Goal: Information Seeking & Learning: Learn about a topic

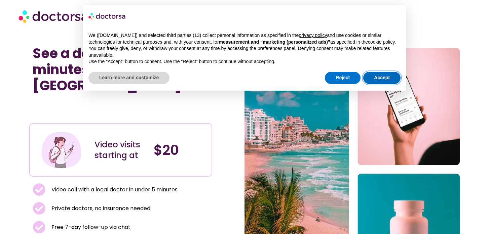
click at [374, 84] on button "Accept" at bounding box center [381, 78] width 37 height 12
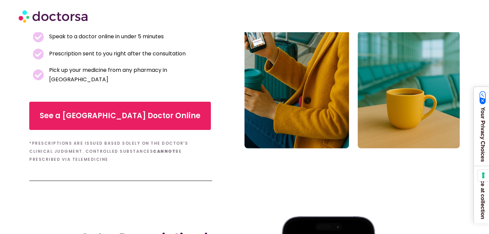
scroll to position [174, 0]
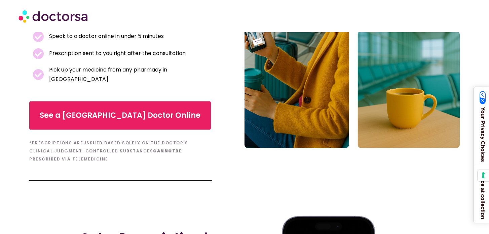
click at [60, 143] on h6 "*Prescriptions are issued based solely on the doctor’s clinical judgment. Contr…" at bounding box center [120, 151] width 183 height 24
drag, startPoint x: 58, startPoint y: 143, endPoint x: 63, endPoint y: 152, distance: 9.6
click at [63, 152] on h6 "*Prescriptions are issued based solely on the doctor’s clinical judgment. Contr…" at bounding box center [120, 151] width 183 height 24
copy h6 "Controlled substances cannot be prescribed via telemedicine"
